Goal: Task Accomplishment & Management: Use online tool/utility

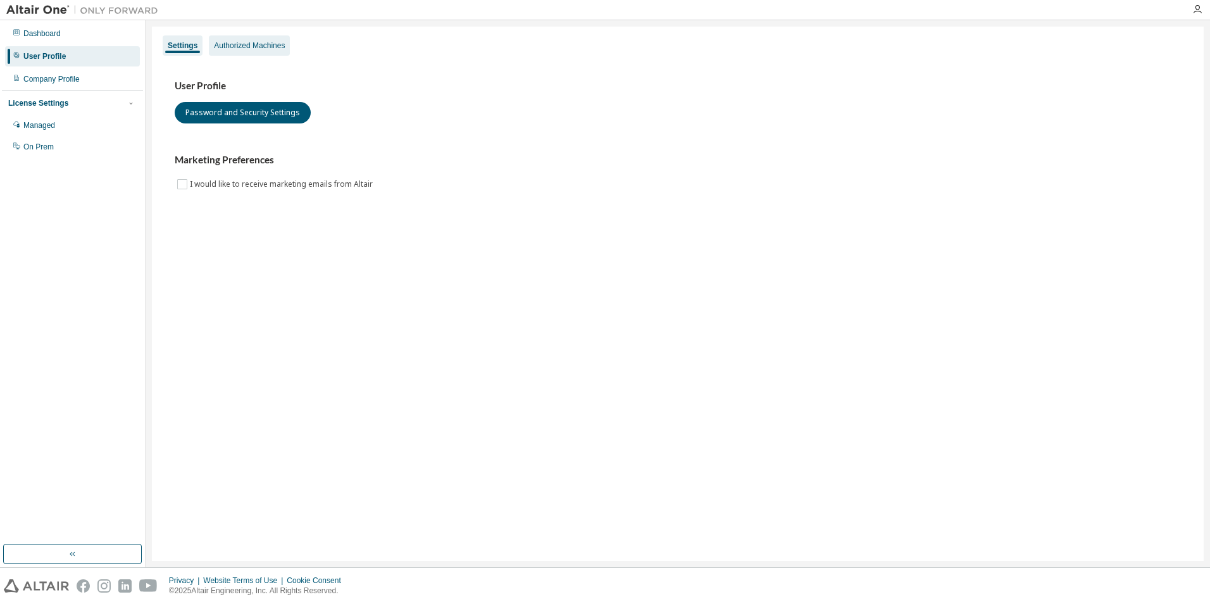
click at [238, 42] on div "Authorized Machines" at bounding box center [249, 45] width 71 height 10
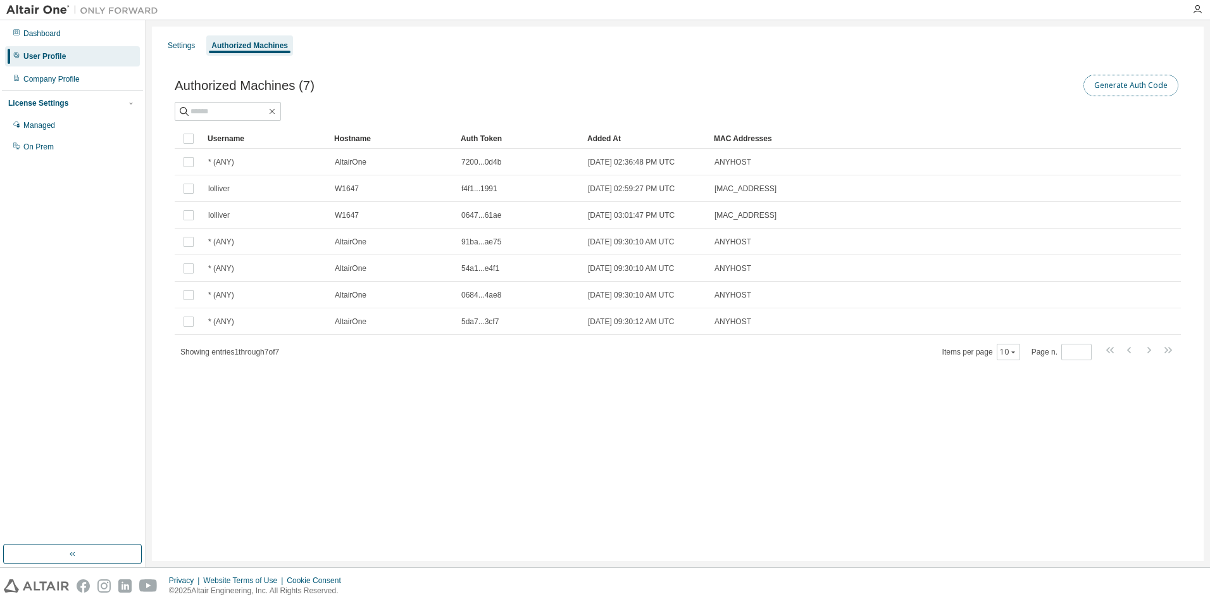
click at [1145, 78] on button "Generate Auth Code" at bounding box center [1130, 86] width 95 height 22
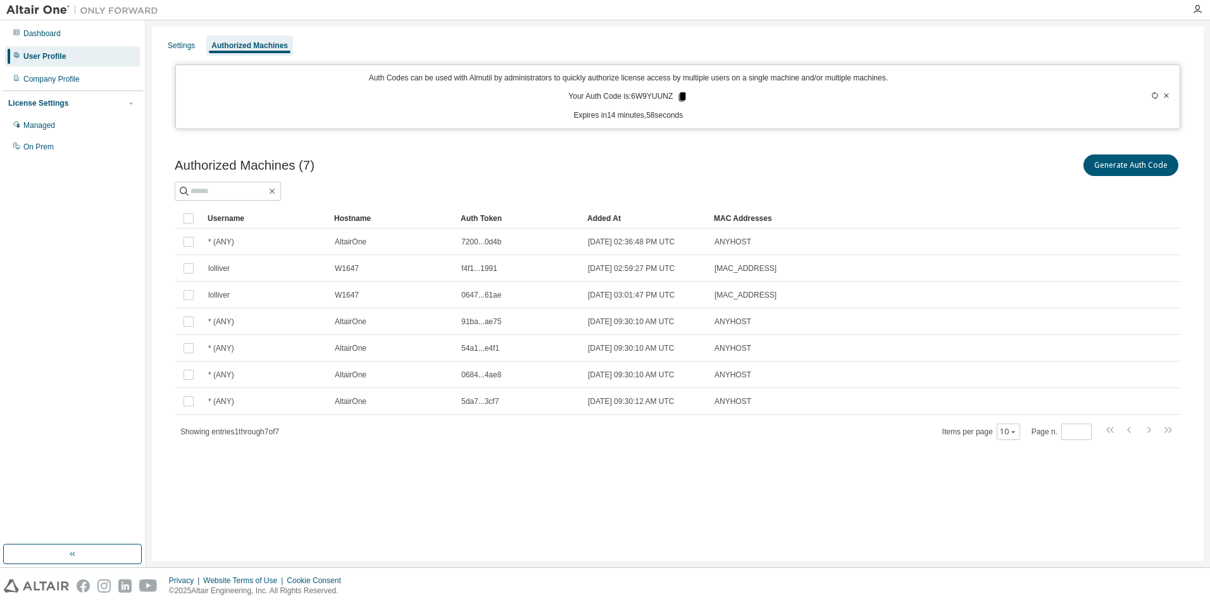
click at [682, 97] on icon at bounding box center [682, 96] width 7 height 9
